Goal: Entertainment & Leisure: Consume media (video, audio)

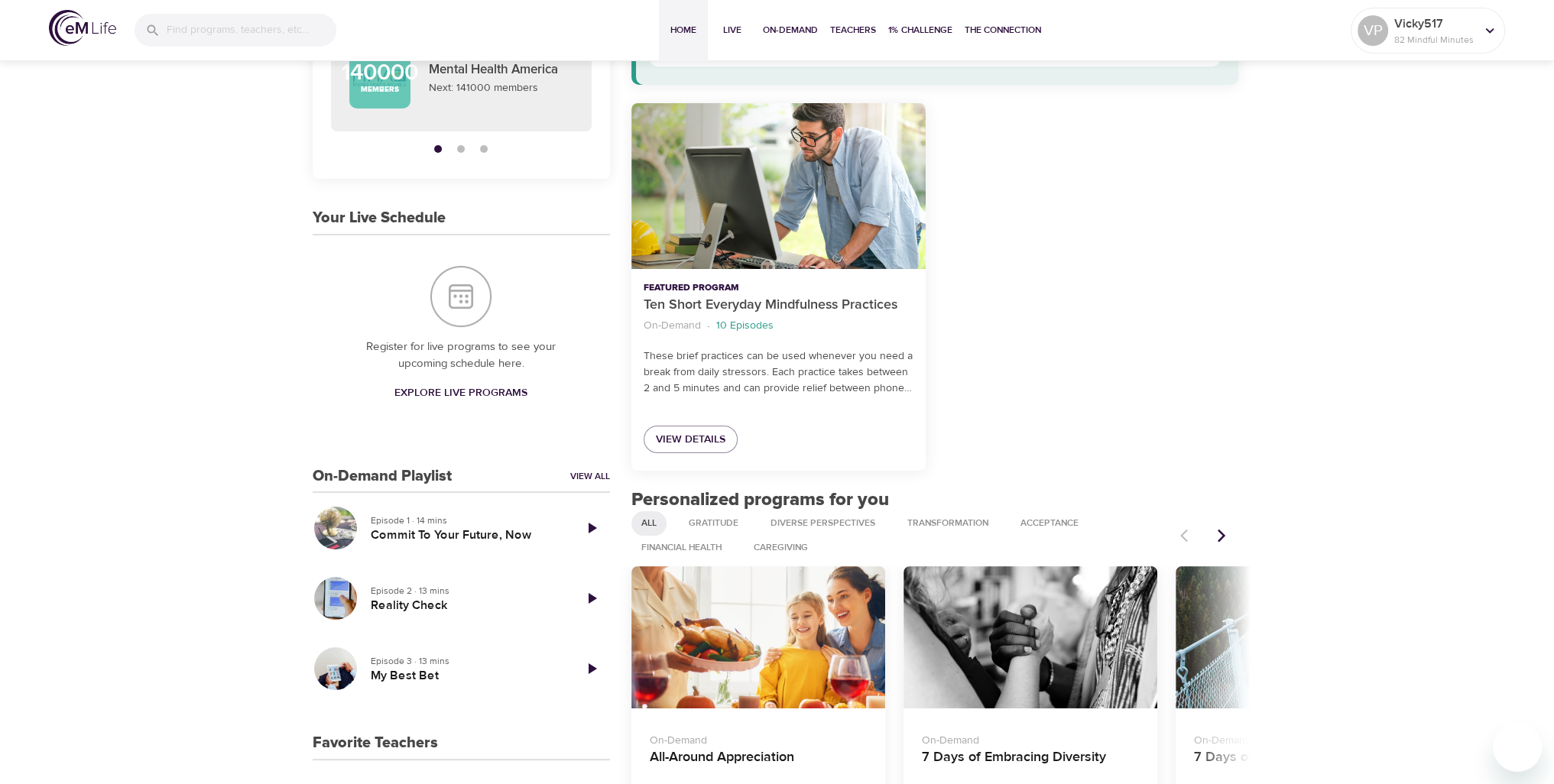
scroll to position [230, 0]
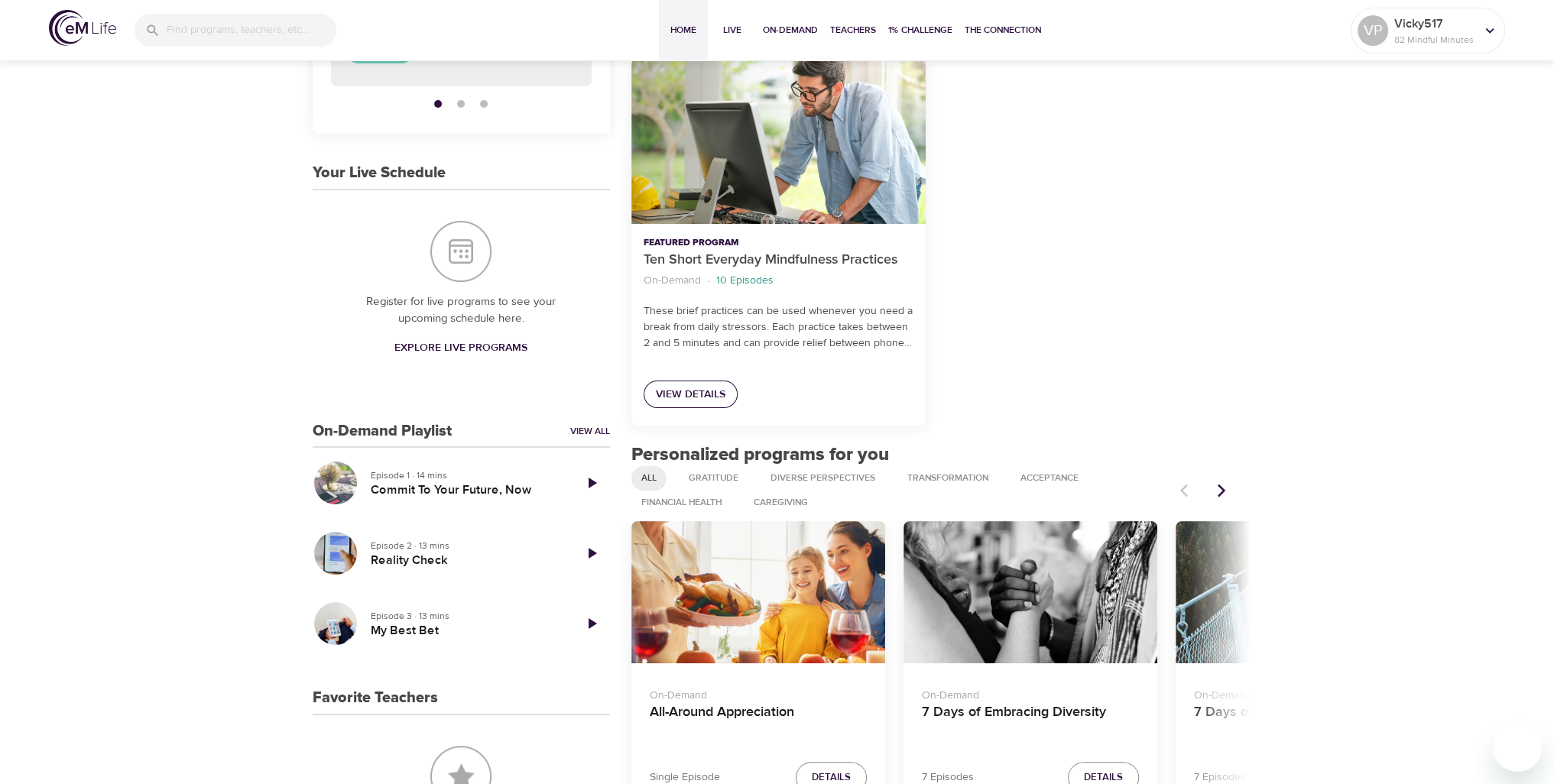
click at [707, 396] on span "View Details" at bounding box center [691, 395] width 69 height 19
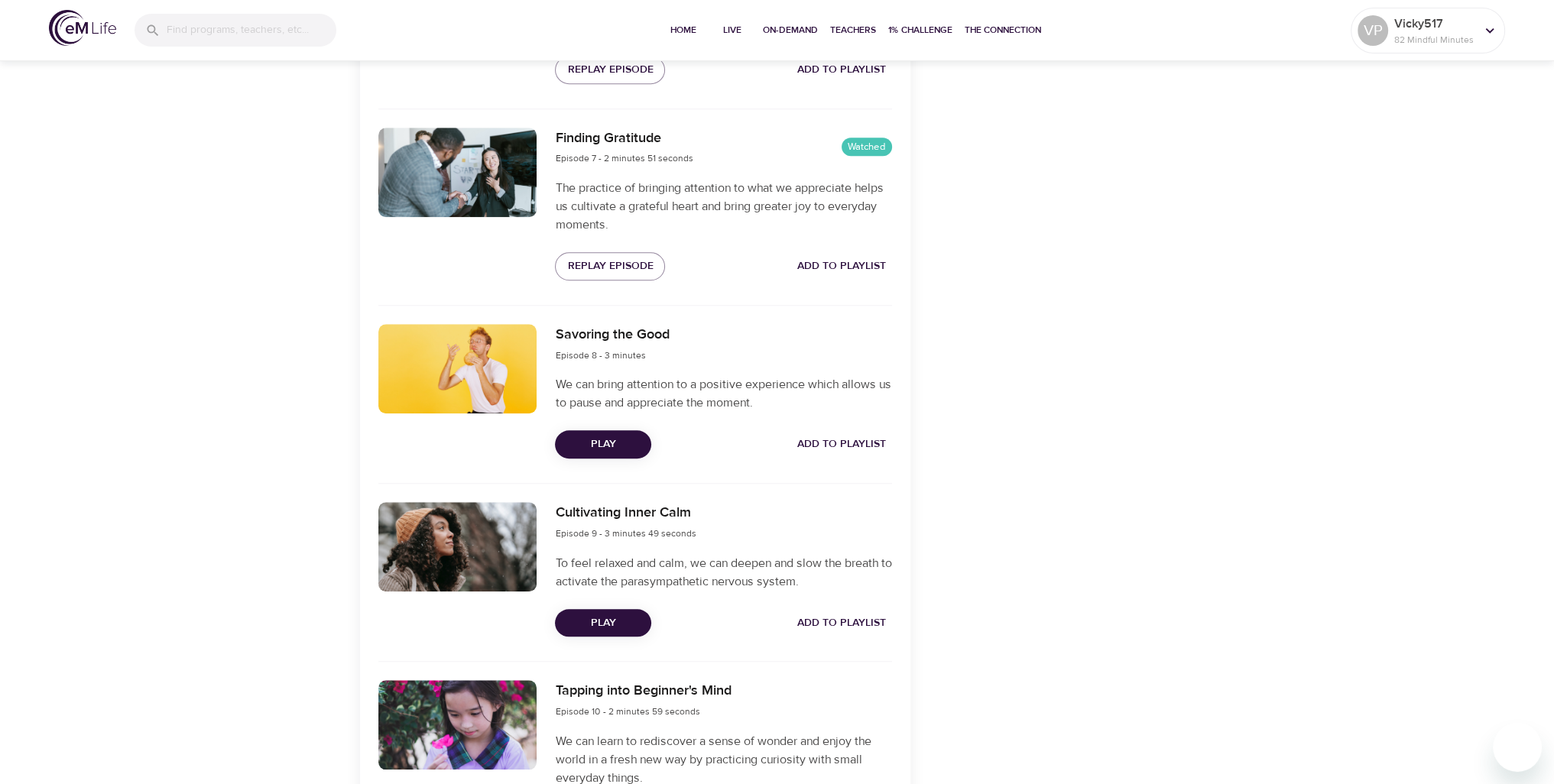
scroll to position [1681, 0]
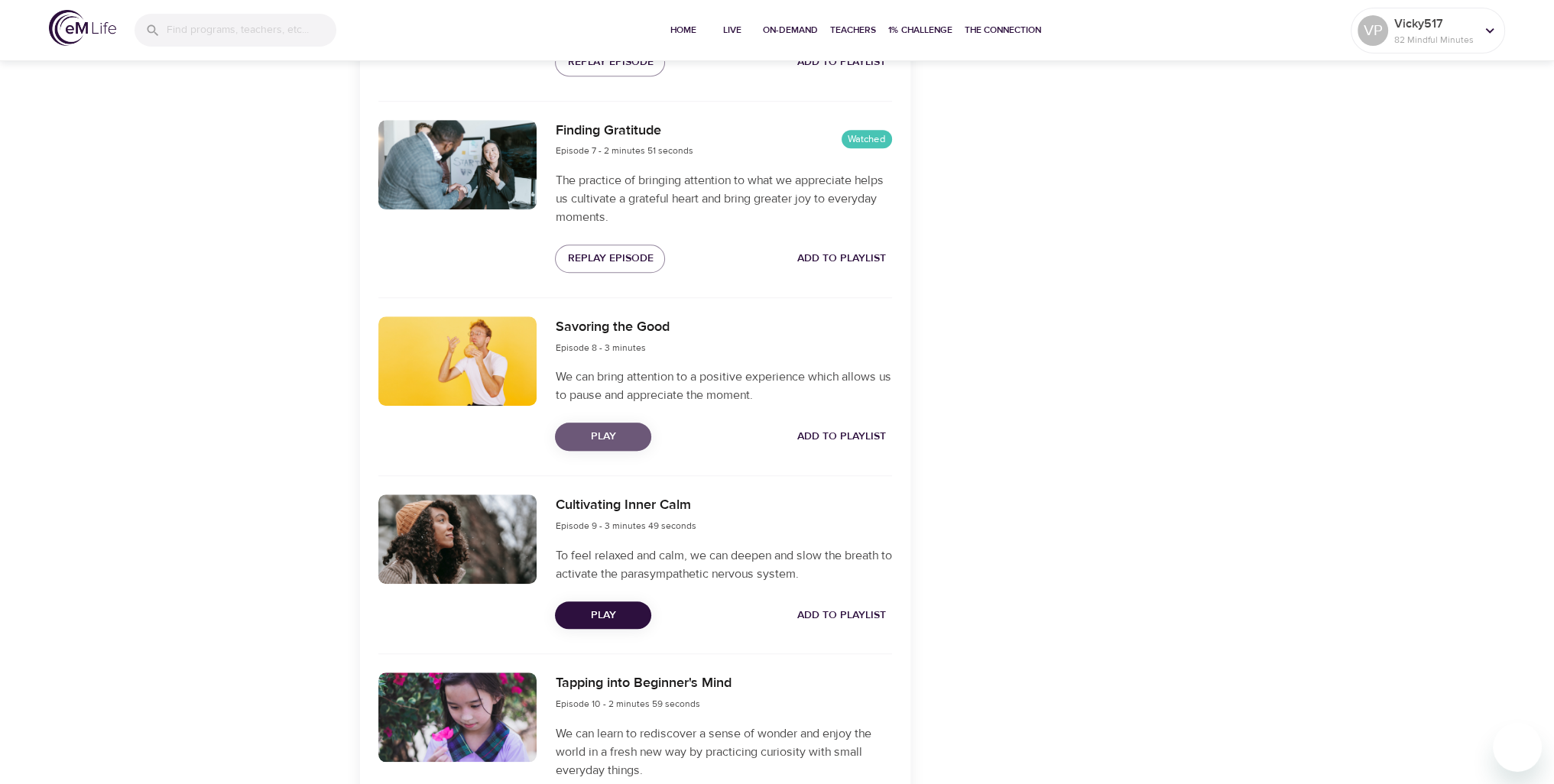
click at [623, 442] on span "Play" at bounding box center [603, 437] width 72 height 19
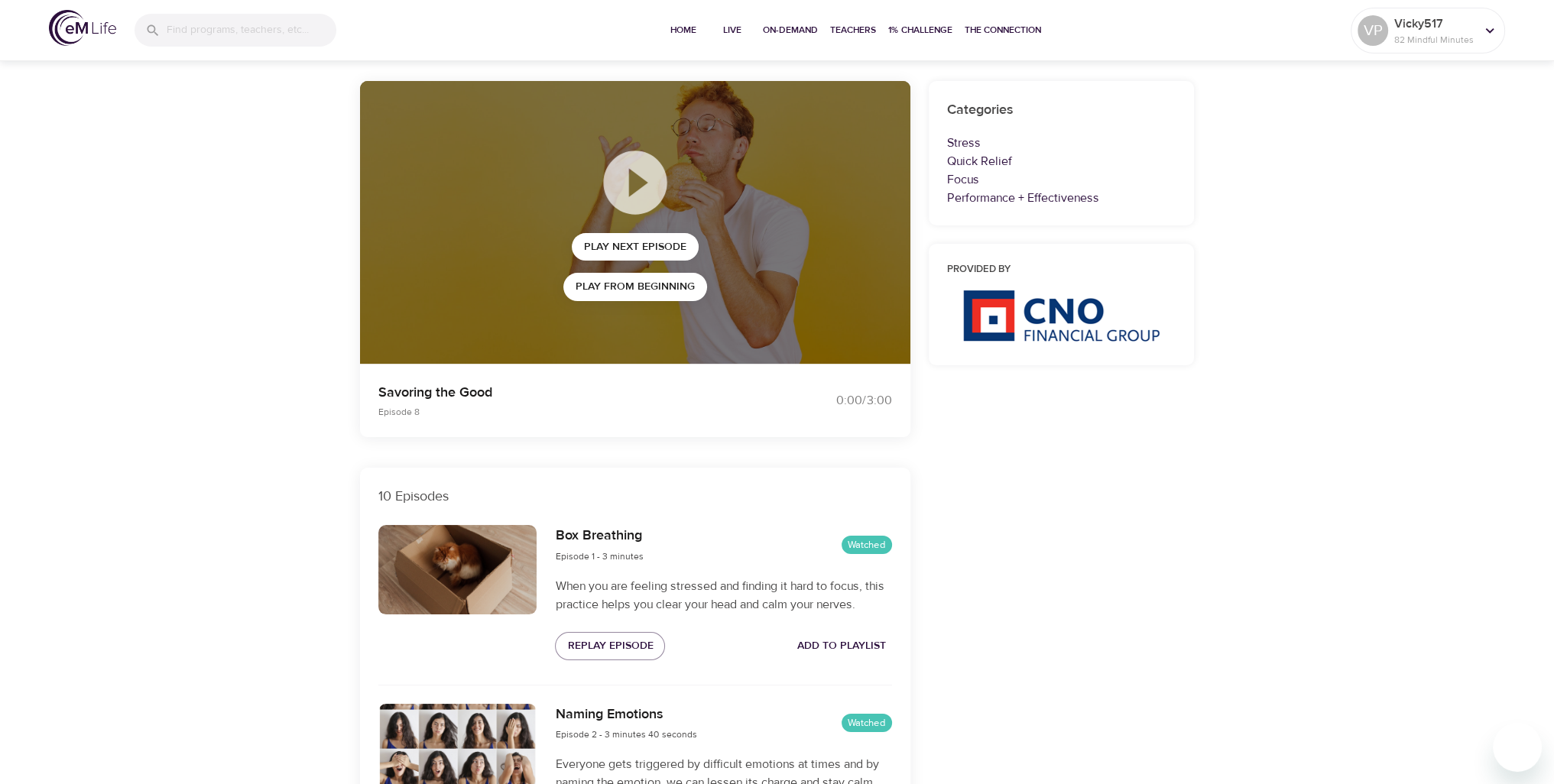
scroll to position [0, 0]
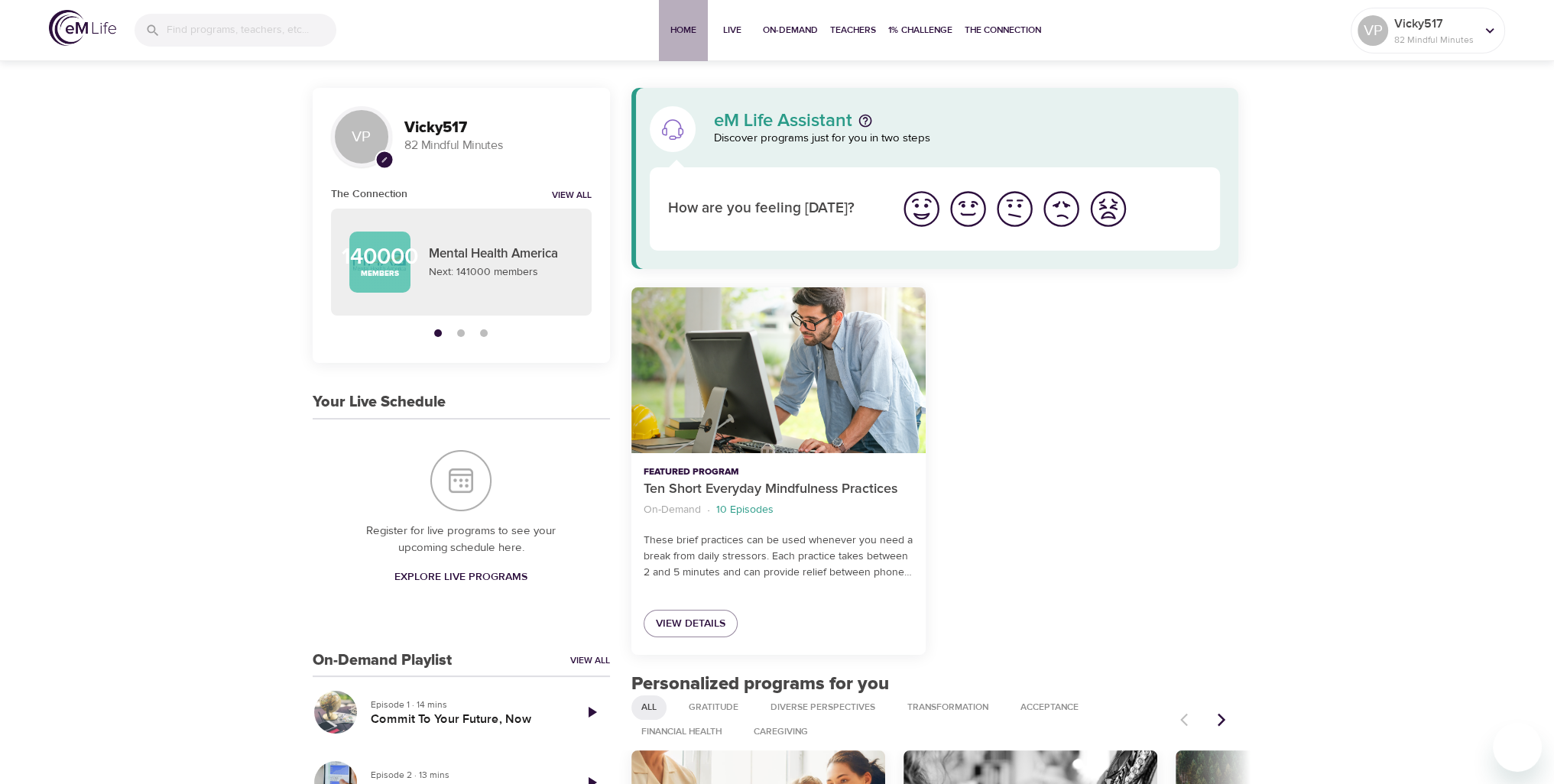
click at [676, 35] on span "Home" at bounding box center [683, 30] width 37 height 16
click at [575, 193] on link "View All" at bounding box center [571, 196] width 39 height 13
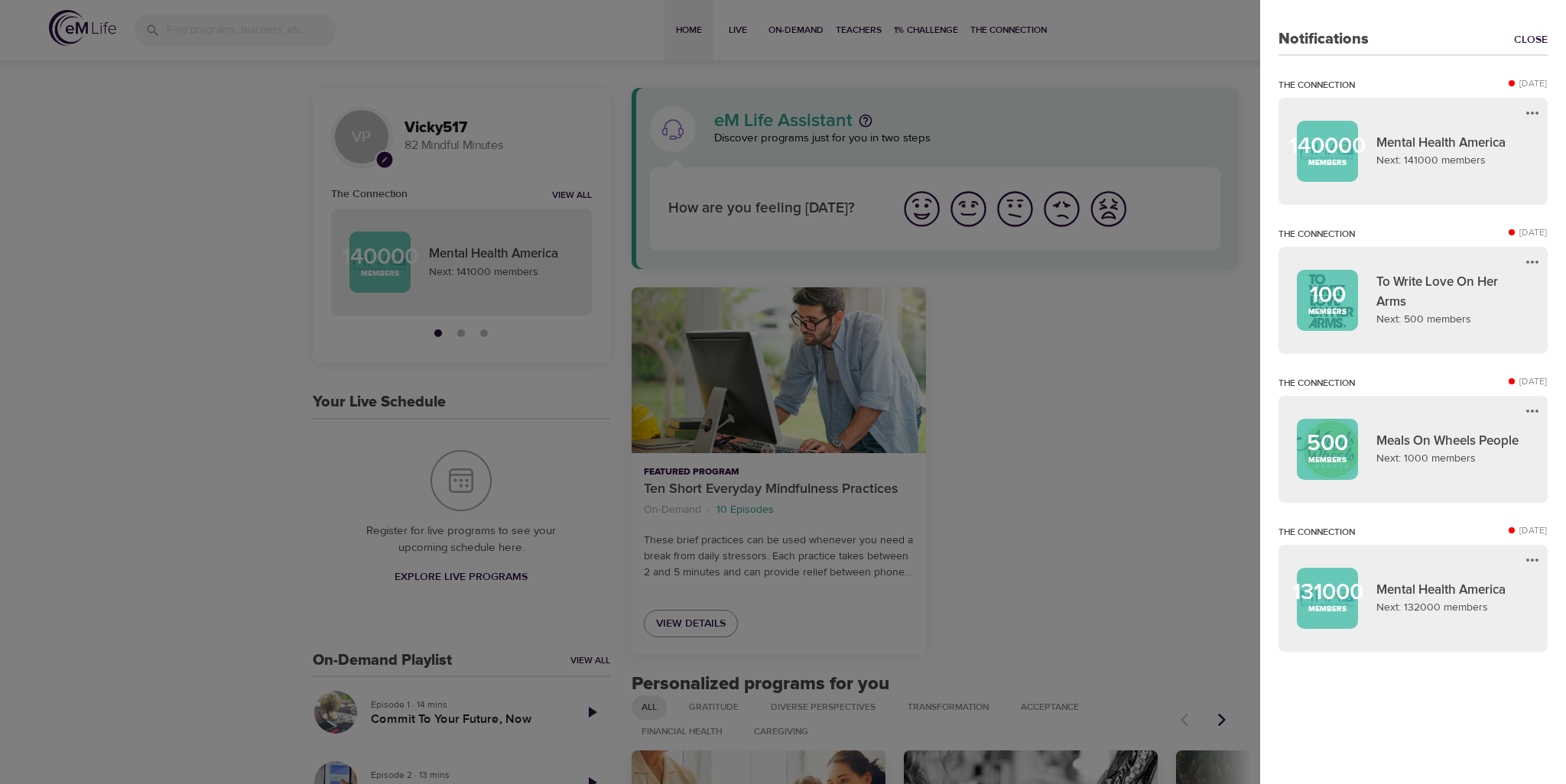
click at [331, 356] on div at bounding box center [783, 392] width 1566 height 784
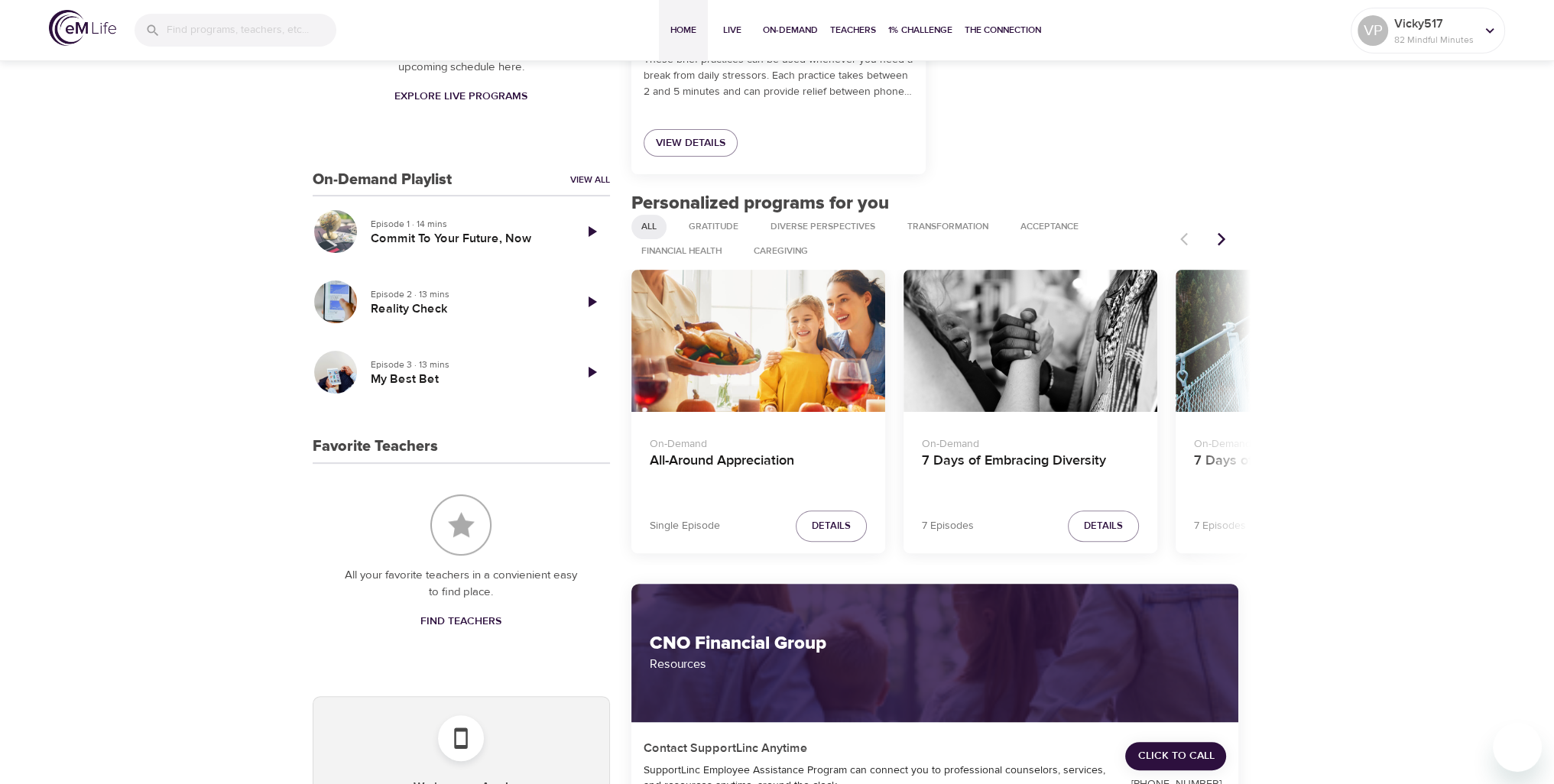
scroll to position [458, 0]
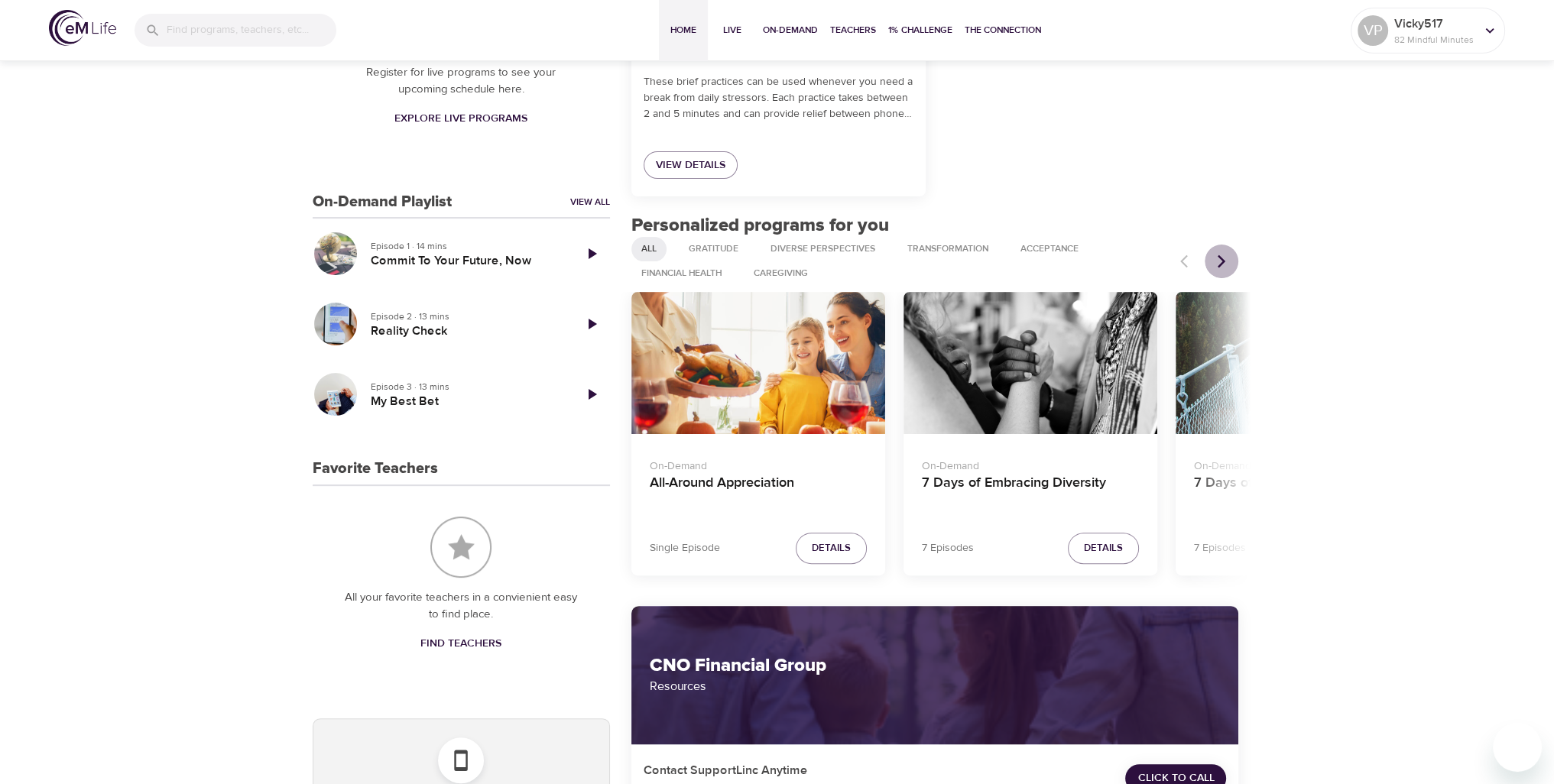
click at [1223, 257] on icon "Next items" at bounding box center [1221, 261] width 15 height 15
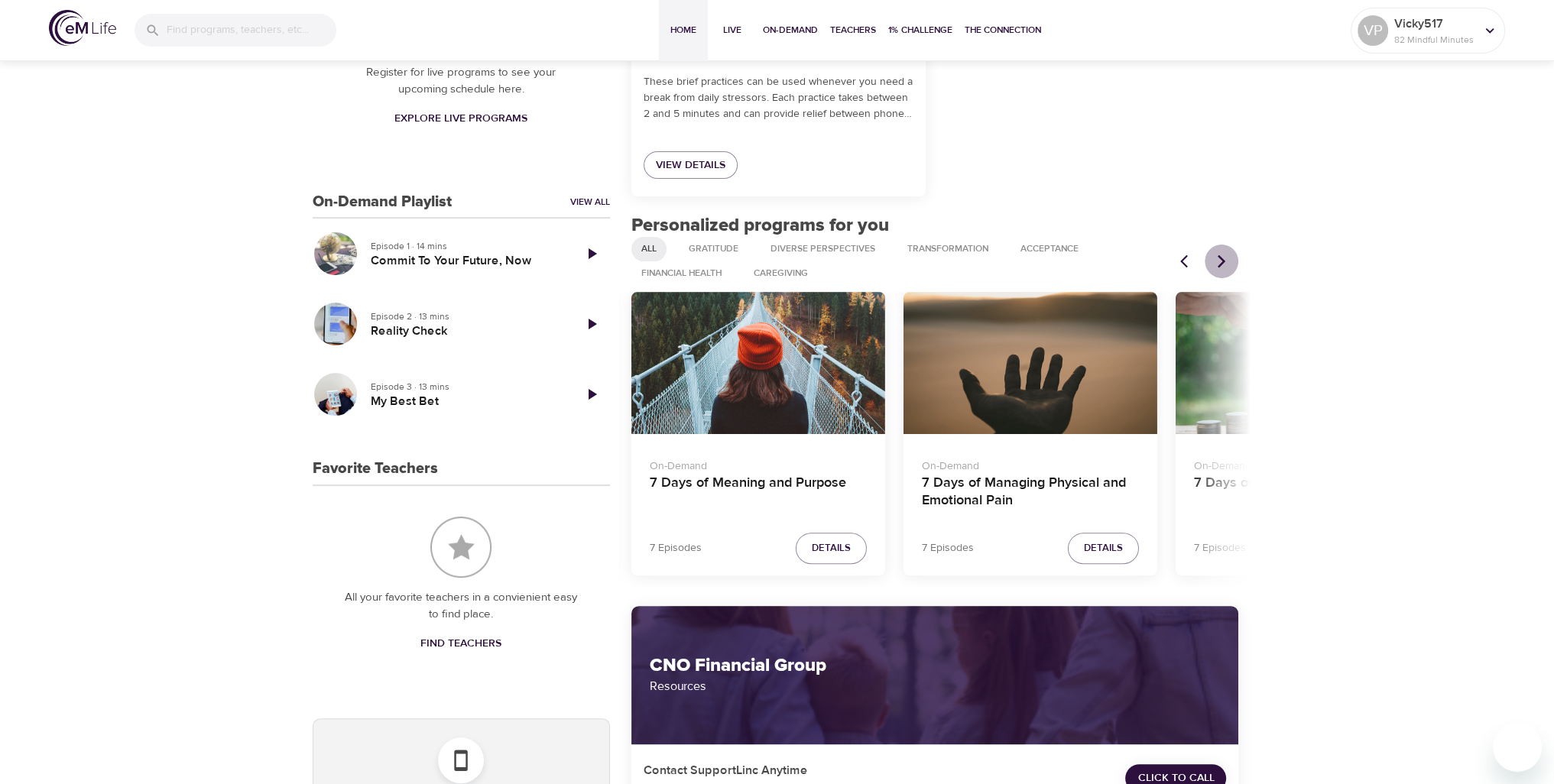
click at [1223, 264] on icon "Next items" at bounding box center [1221, 261] width 15 height 15
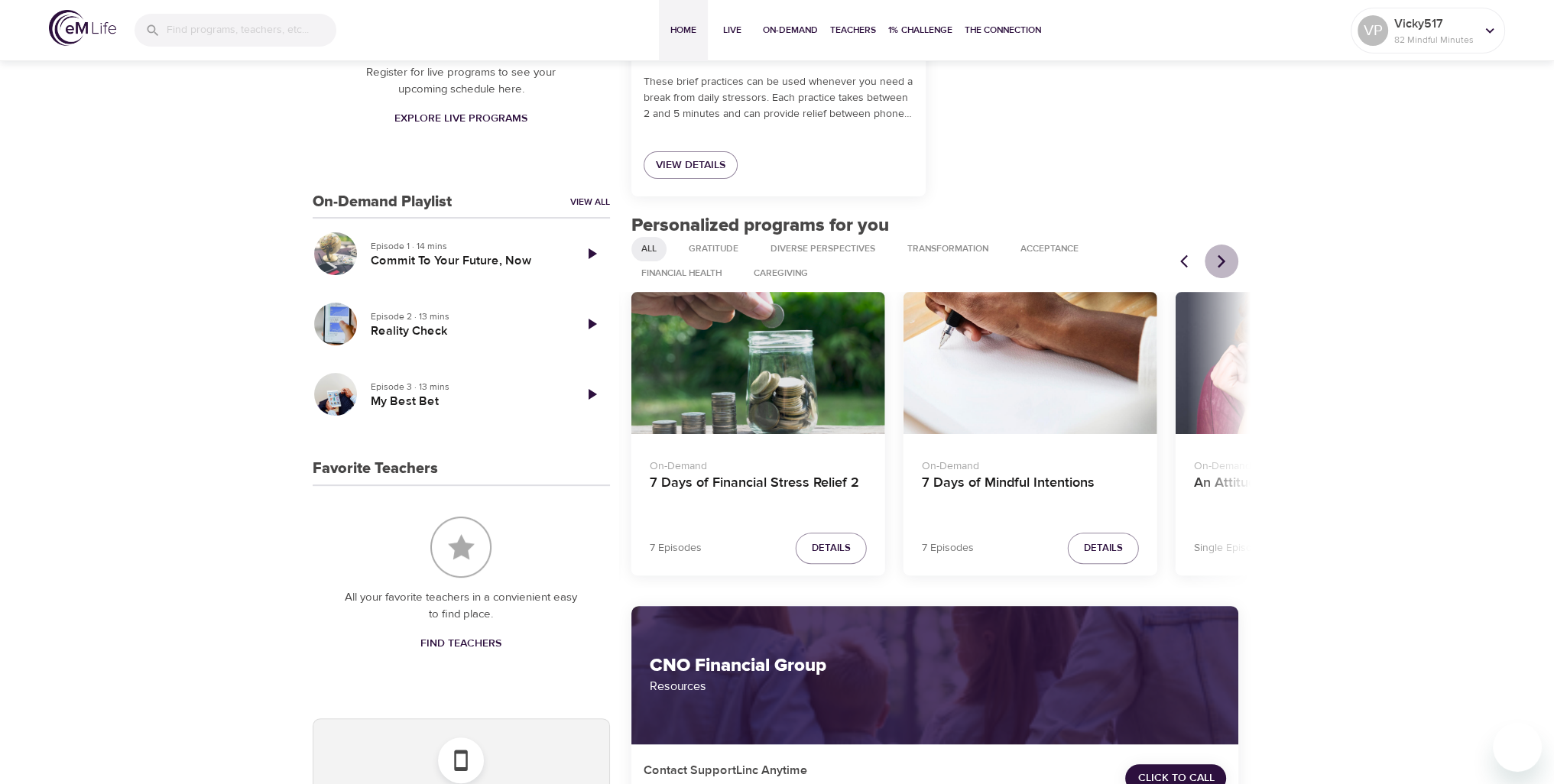
click at [1231, 267] on button "Next items" at bounding box center [1221, 261] width 34 height 34
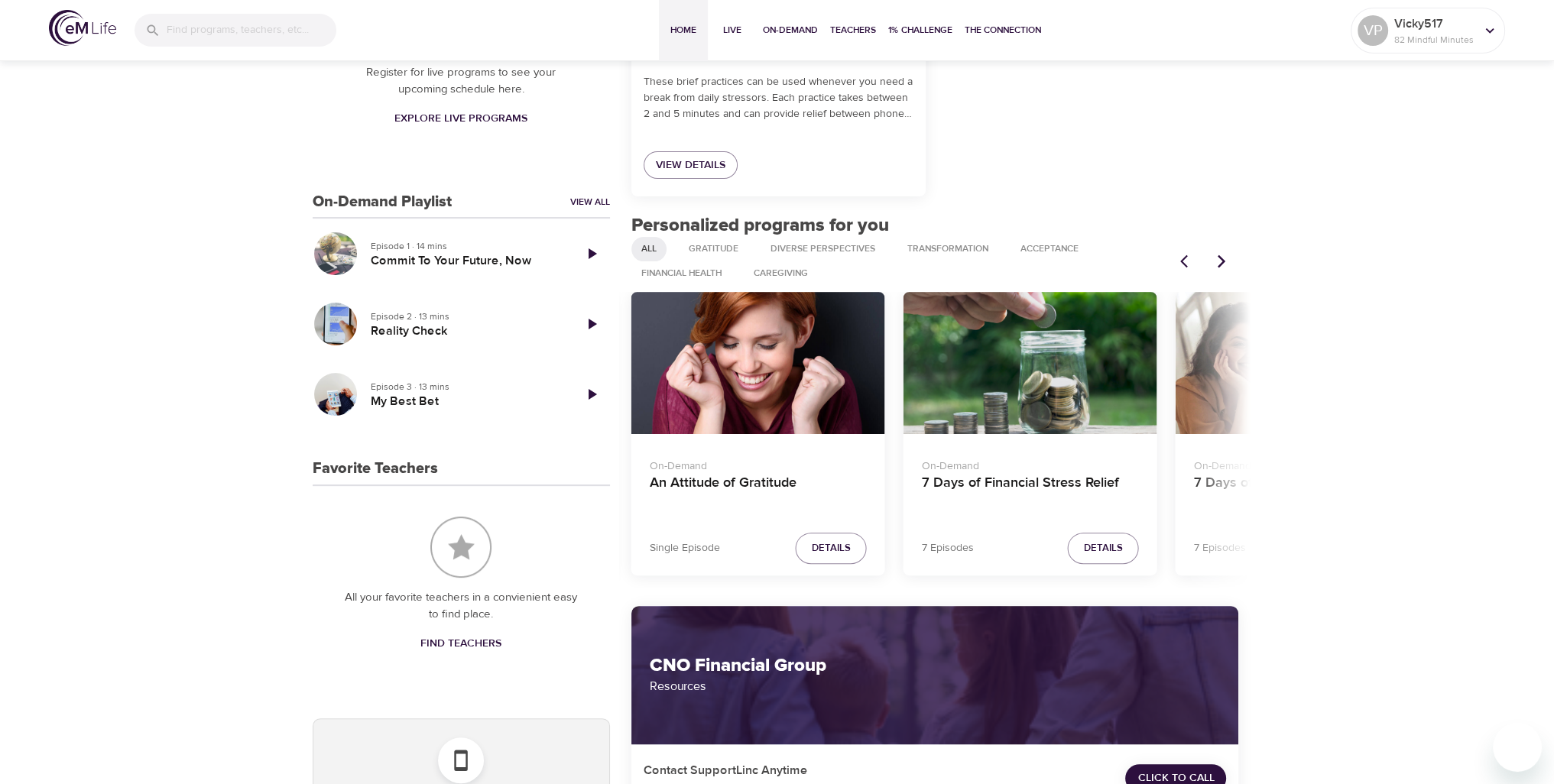
click at [1236, 276] on div at bounding box center [1205, 261] width 67 height 34
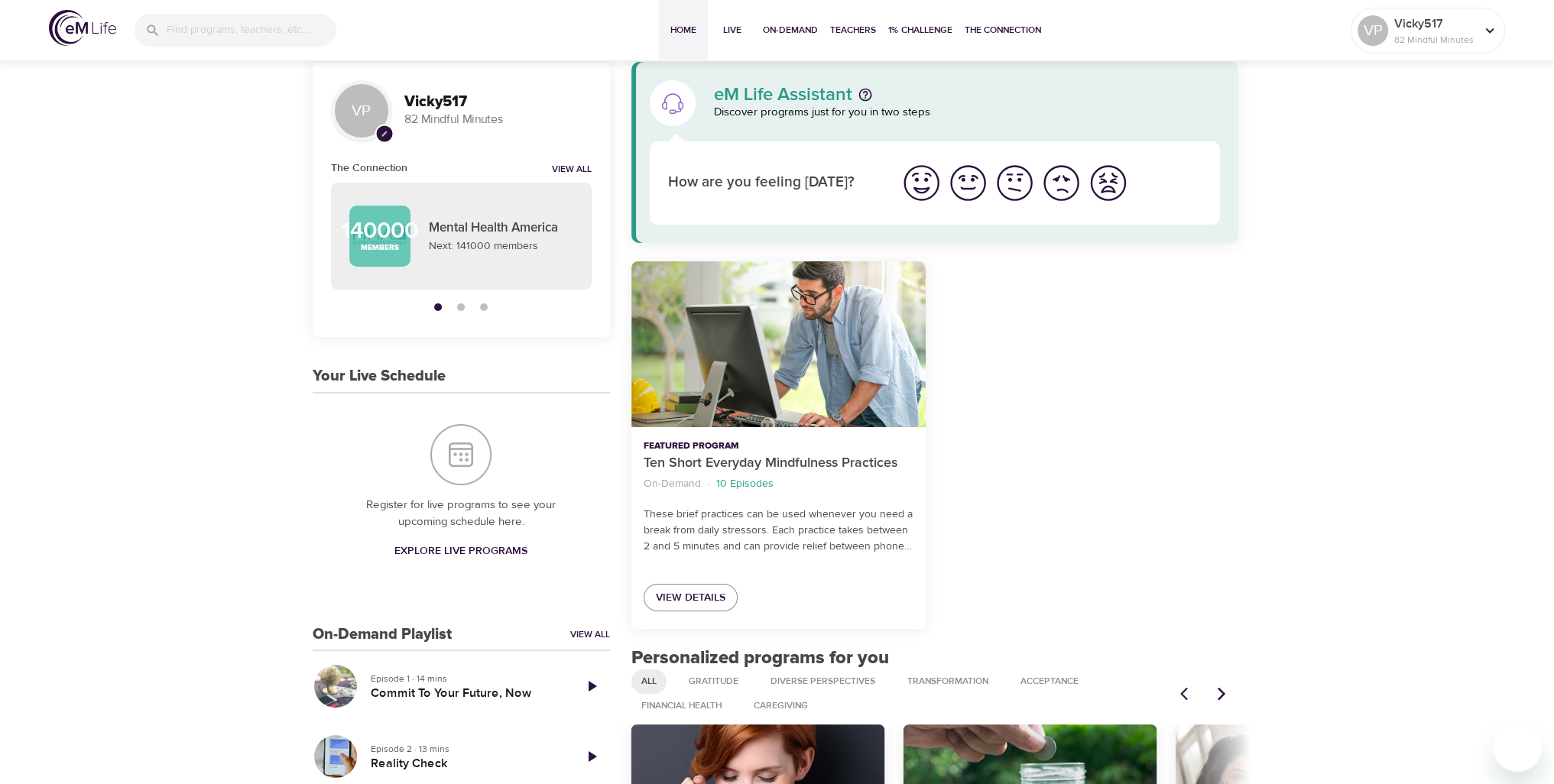
scroll to position [0, 0]
